Goal: Find specific page/section: Find specific page/section

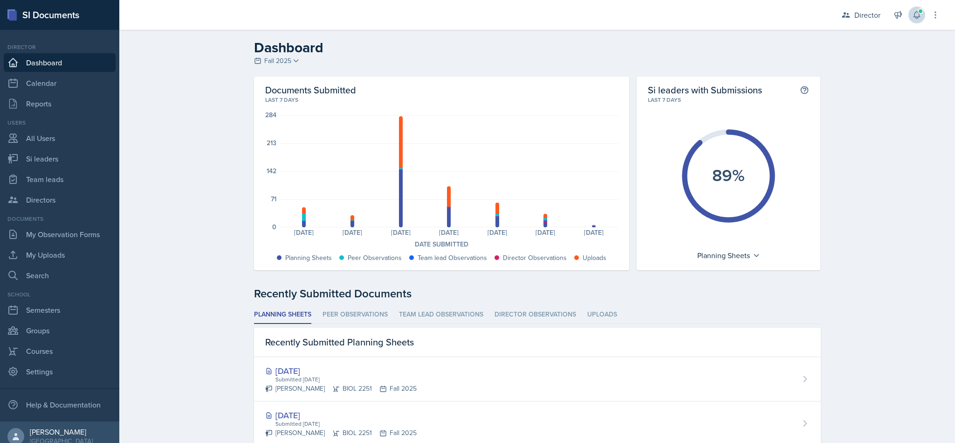
click at [918, 16] on icon at bounding box center [917, 14] width 9 height 9
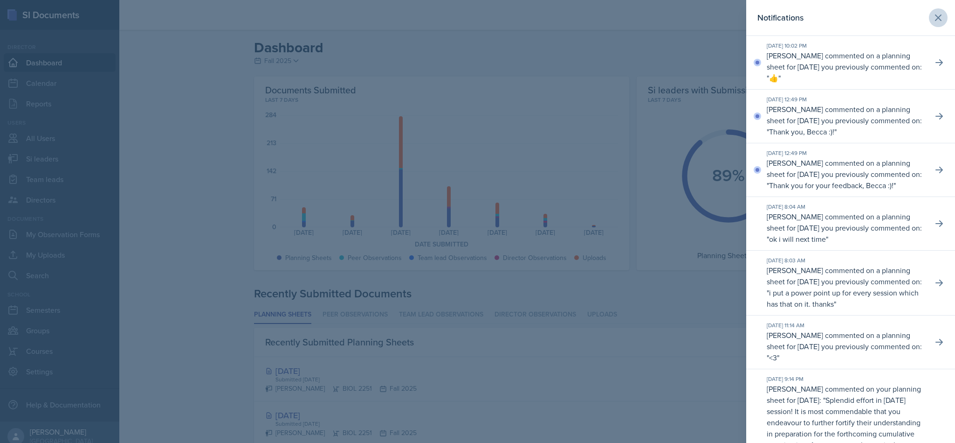
click at [929, 21] on button at bounding box center [938, 17] width 19 height 19
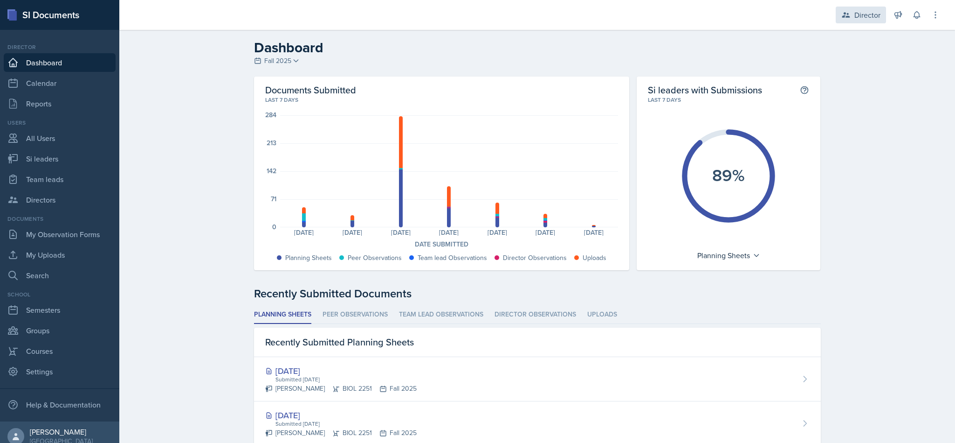
click at [858, 19] on div "Director" at bounding box center [868, 14] width 26 height 11
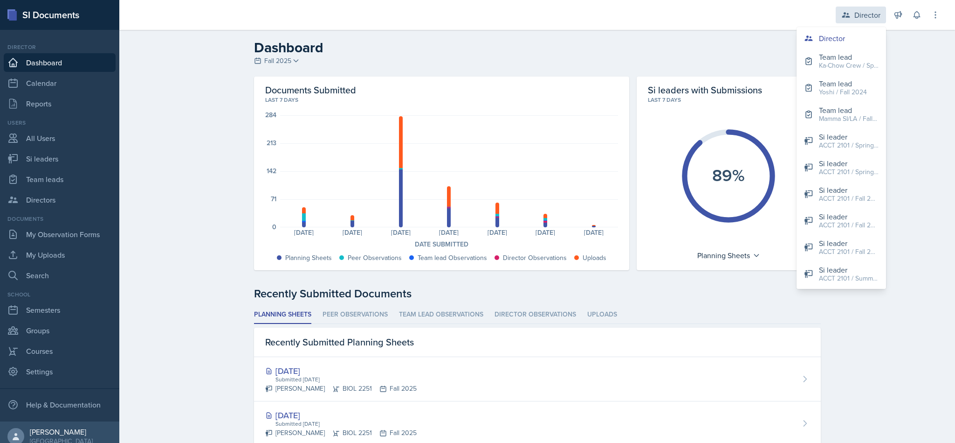
click at [59, 158] on link "Si leaders" at bounding box center [60, 158] width 112 height 19
select select "2bed604d-1099-4043-b1bc-2365e8740244"
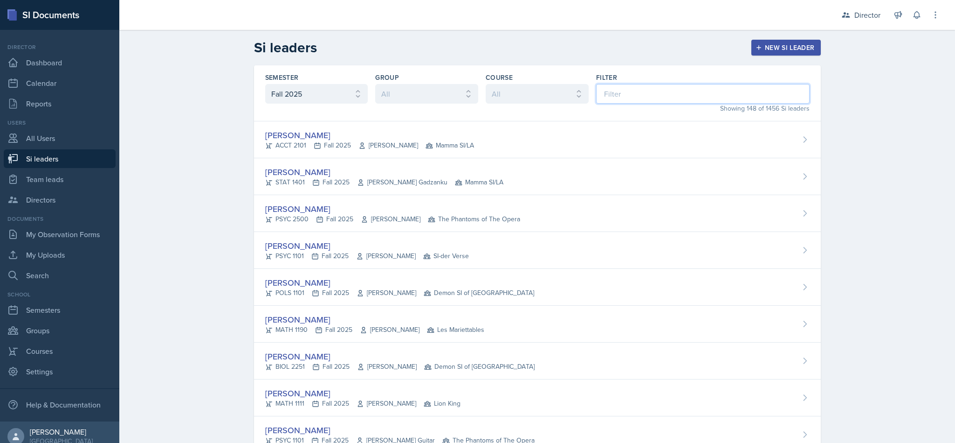
click at [706, 94] on input at bounding box center [703, 94] width 214 height 20
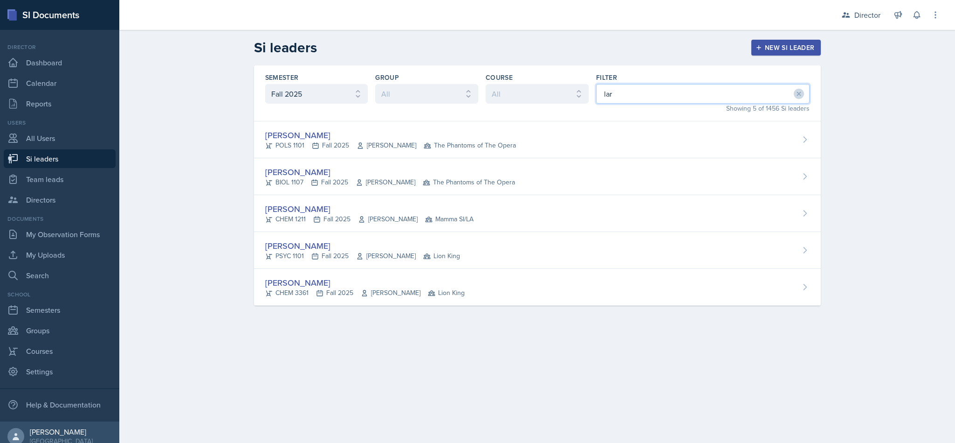
type input "[PERSON_NAME]"
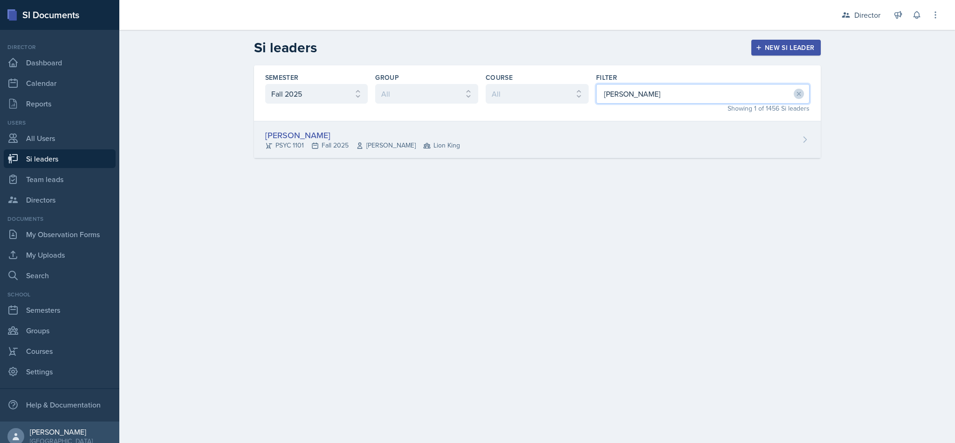
click at [526, 147] on div "[PERSON_NAME] PSYC 1101 Fall 2025 [PERSON_NAME] Lion King" at bounding box center [537, 139] width 567 height 37
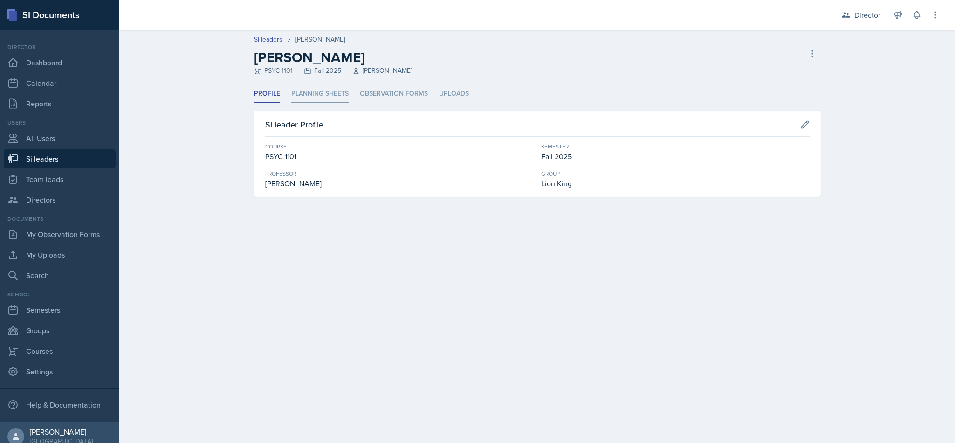
click at [334, 87] on li "Planning Sheets" at bounding box center [319, 94] width 57 height 18
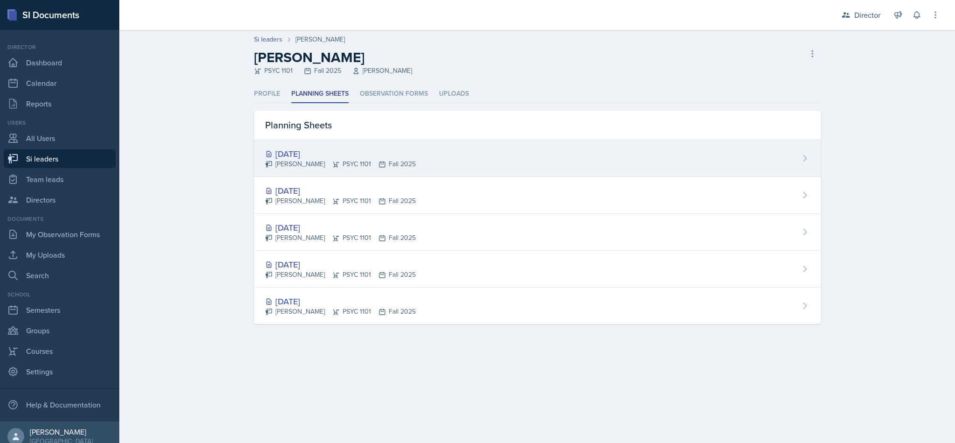
click at [556, 169] on div "[DATE] [PERSON_NAME] PSYC 1101 Fall 2025" at bounding box center [537, 158] width 567 height 37
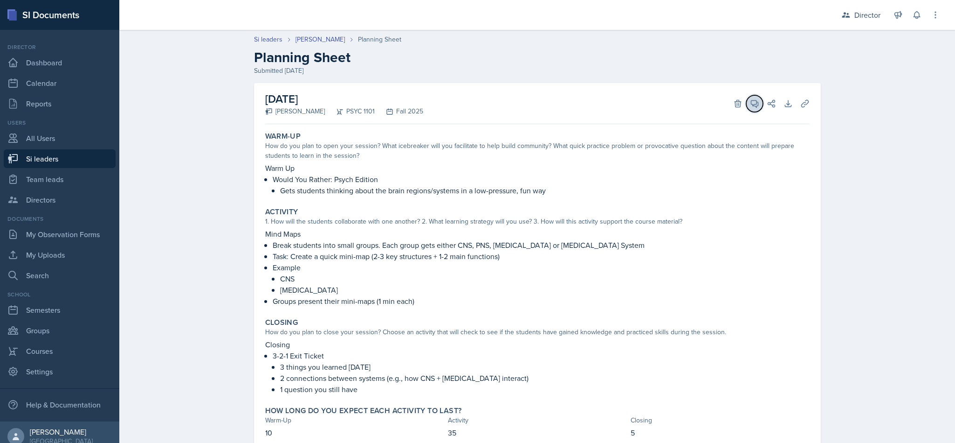
click at [750, 105] on icon at bounding box center [754, 103] width 9 height 9
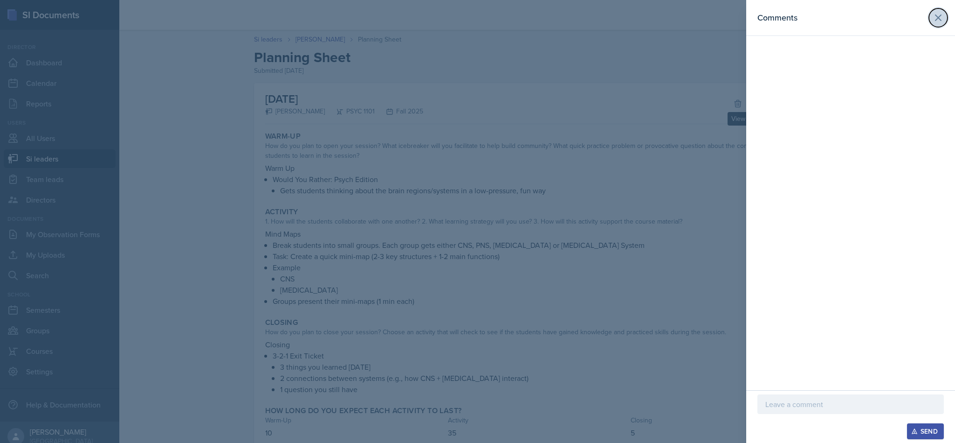
click at [933, 21] on icon at bounding box center [938, 17] width 11 height 11
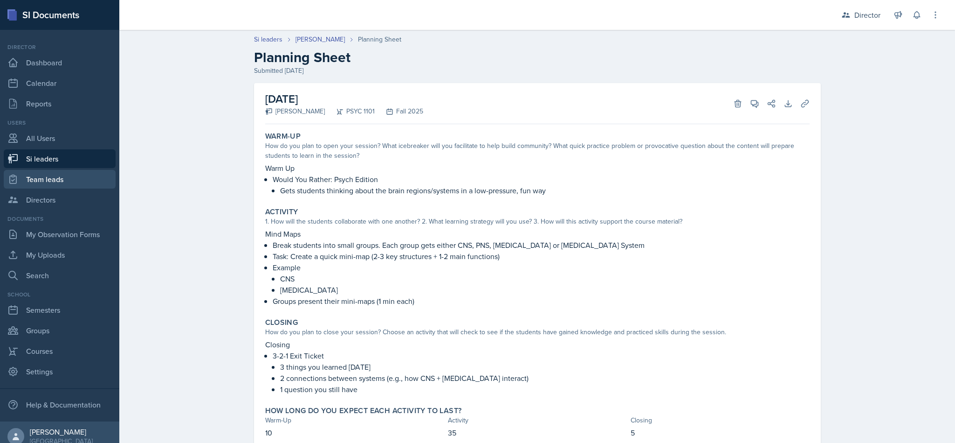
click at [63, 172] on link "Team leads" at bounding box center [60, 179] width 112 height 19
select select "2bed604d-1099-4043-b1bc-2365e8740244"
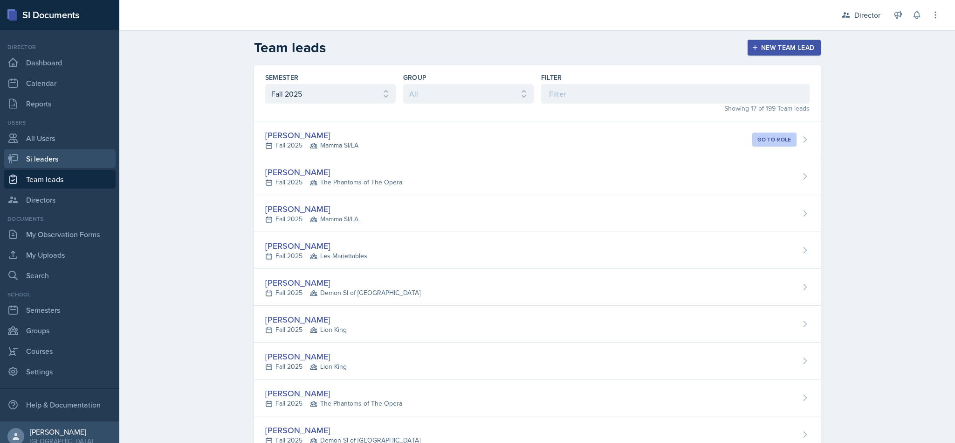
click at [55, 161] on link "Si leaders" at bounding box center [60, 158] width 112 height 19
select select "2bed604d-1099-4043-b1bc-2365e8740244"
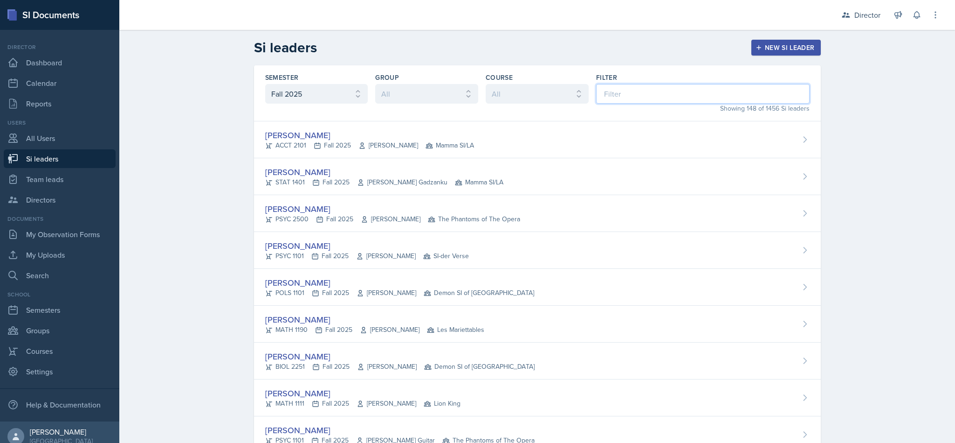
click at [623, 93] on input at bounding box center [703, 94] width 214 height 20
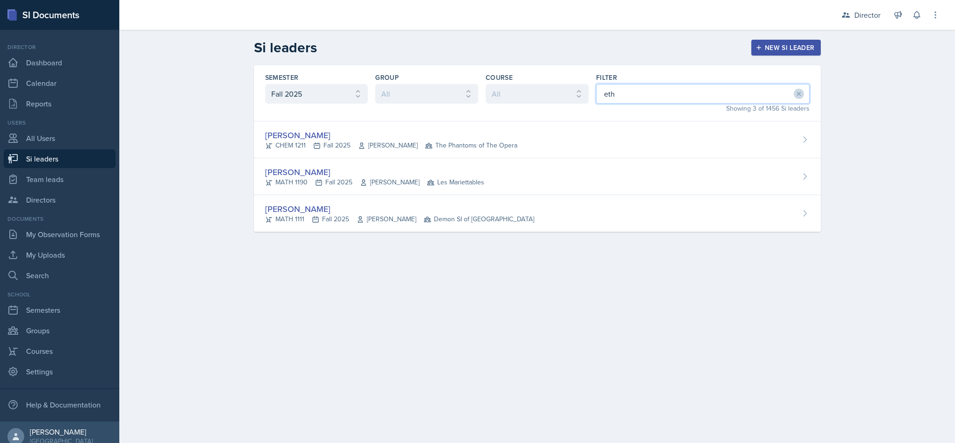
type input "[PERSON_NAME]"
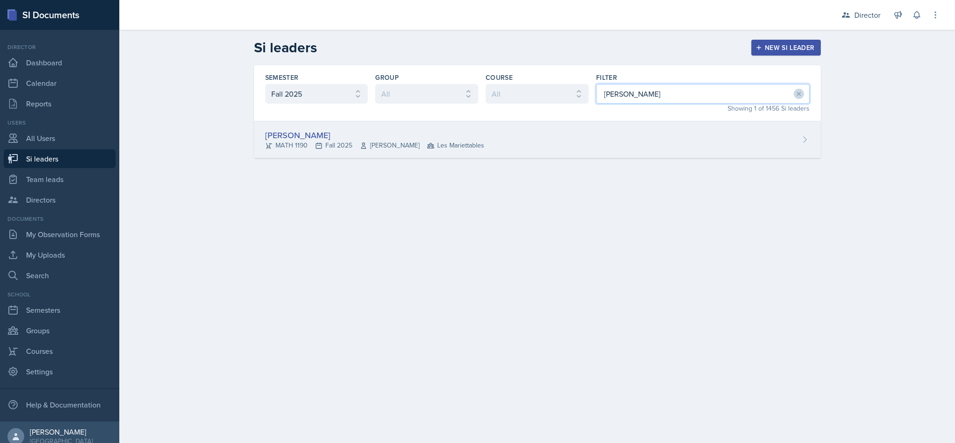
click at [618, 140] on div "[PERSON_NAME] MATH 1190 Fall 2025 [PERSON_NAME] Les Mariettables" at bounding box center [537, 139] width 567 height 37
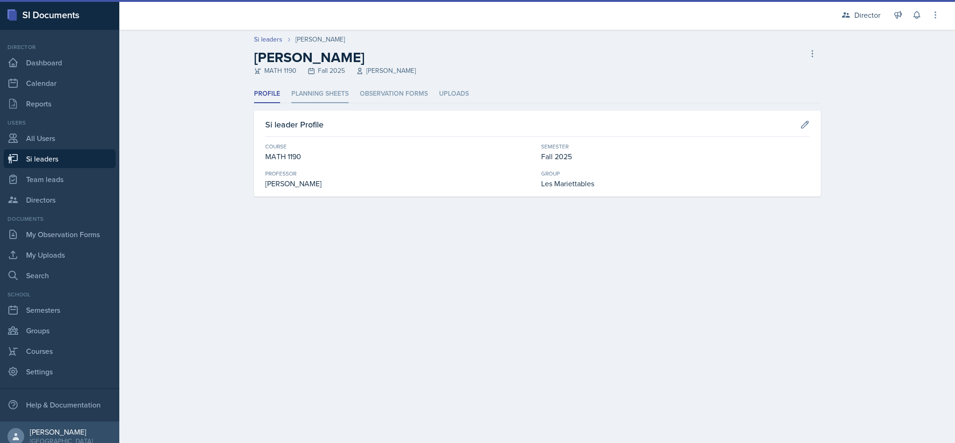
click at [327, 91] on li "Planning Sheets" at bounding box center [319, 94] width 57 height 18
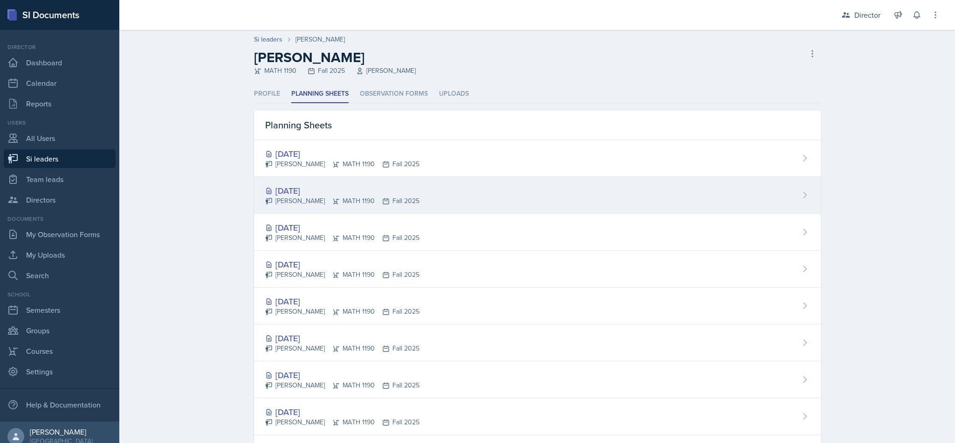
click at [289, 187] on div "[DATE]" at bounding box center [342, 190] width 154 height 13
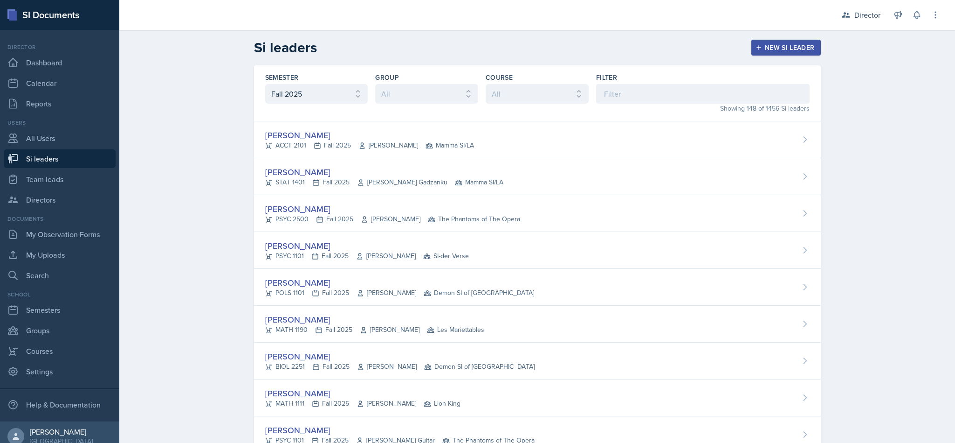
select select "2bed604d-1099-4043-b1bc-2365e8740244"
click at [599, 93] on input at bounding box center [703, 94] width 214 height 20
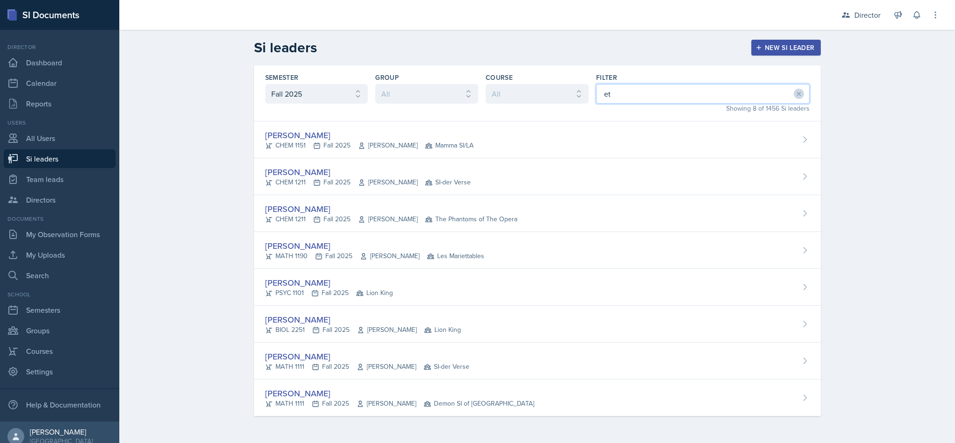
type input "eth"
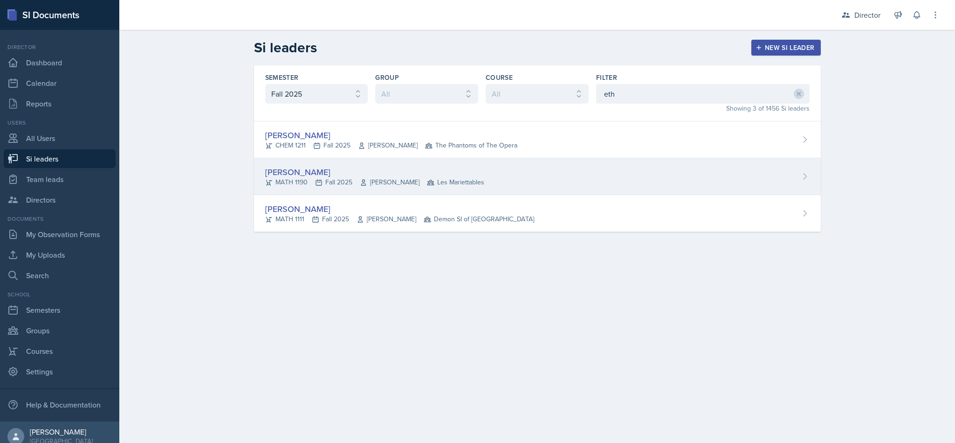
click at [478, 183] on div "[PERSON_NAME] MATH 1190 Fall 2025 [PERSON_NAME] Les Mariettables" at bounding box center [537, 176] width 567 height 37
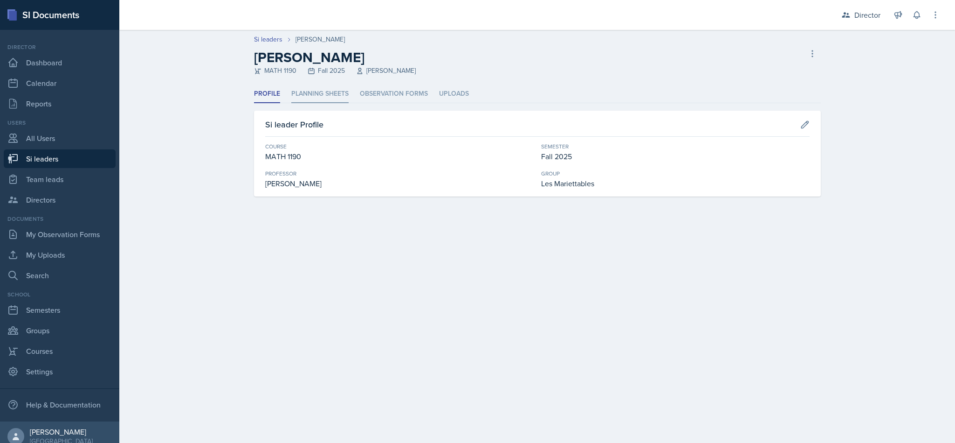
click at [330, 98] on li "Planning Sheets" at bounding box center [319, 94] width 57 height 18
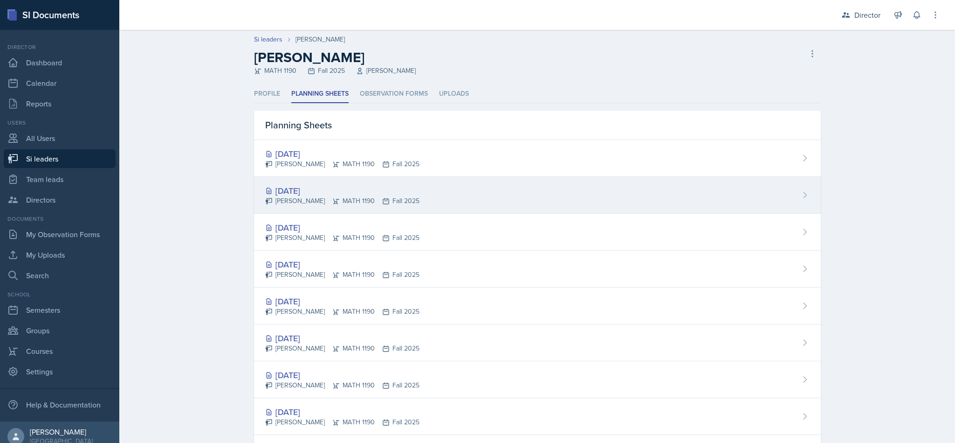
click at [385, 195] on div "[DATE]" at bounding box center [342, 190] width 154 height 13
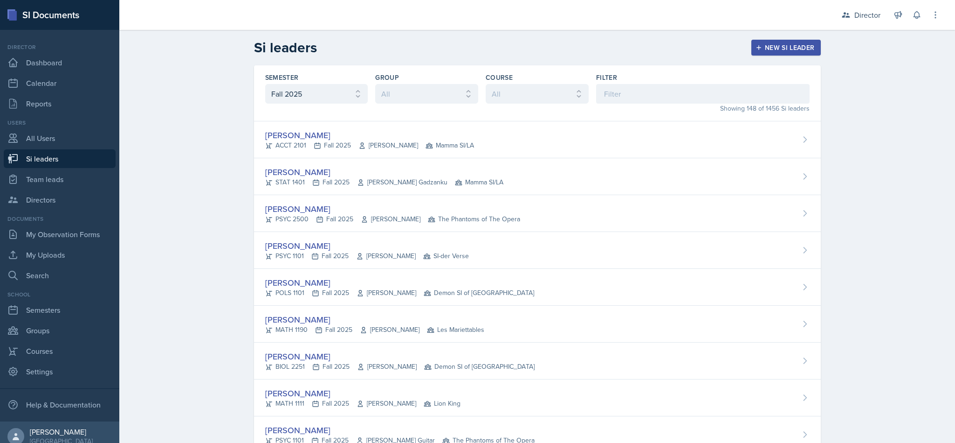
select select "2bed604d-1099-4043-b1bc-2365e8740244"
click at [678, 94] on input at bounding box center [703, 94] width 214 height 20
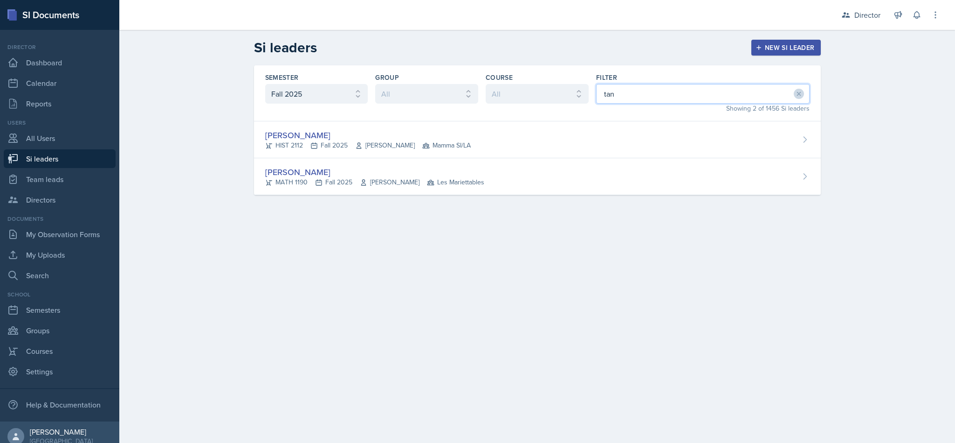
type input "tann"
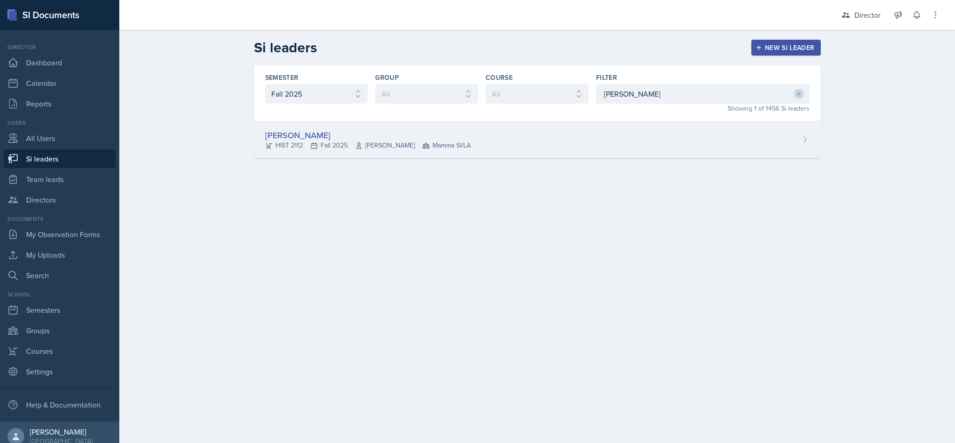
click at [676, 148] on div "Tanner Deckard HIST 2112 Fall 2025 Irene Way Mamma SI/LA" at bounding box center [537, 139] width 567 height 37
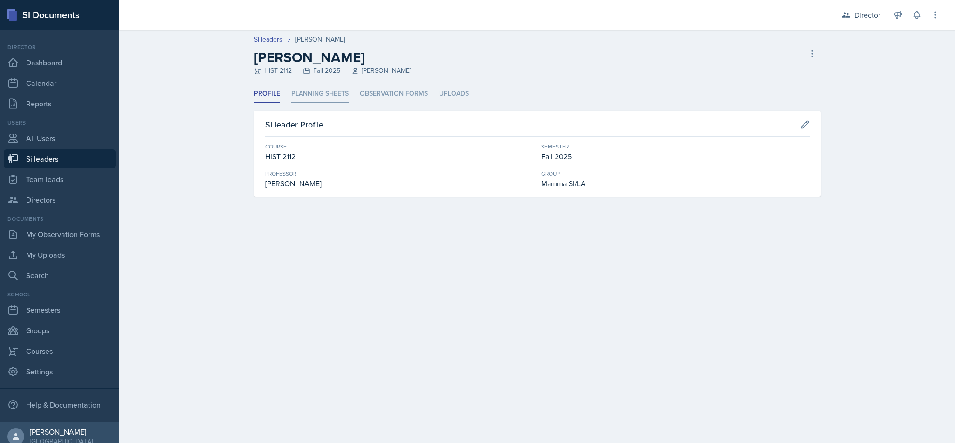
click at [324, 94] on li "Planning Sheets" at bounding box center [319, 94] width 57 height 18
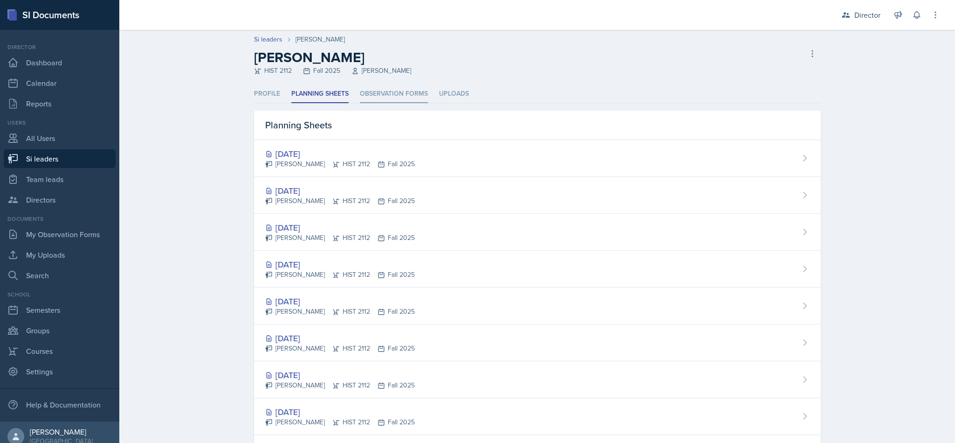
click at [391, 98] on li "Observation Forms" at bounding box center [394, 94] width 68 height 18
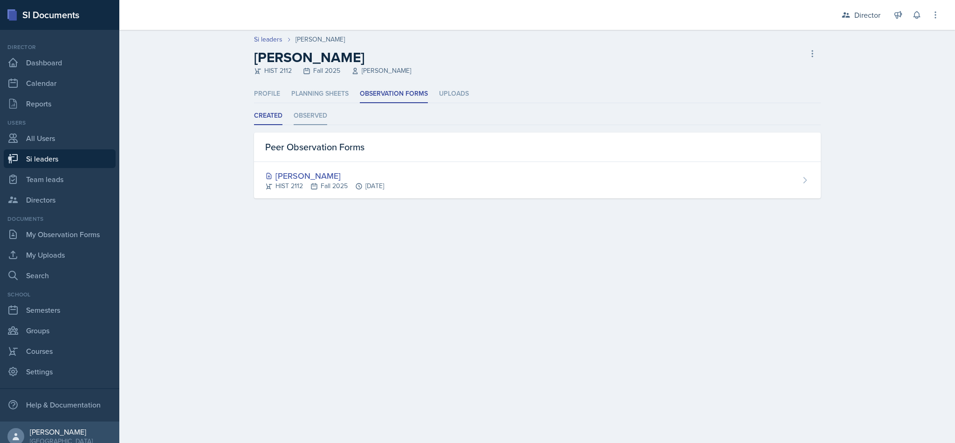
click at [318, 113] on li "Observed" at bounding box center [311, 116] width 34 height 18
